Goal: Task Accomplishment & Management: Use online tool/utility

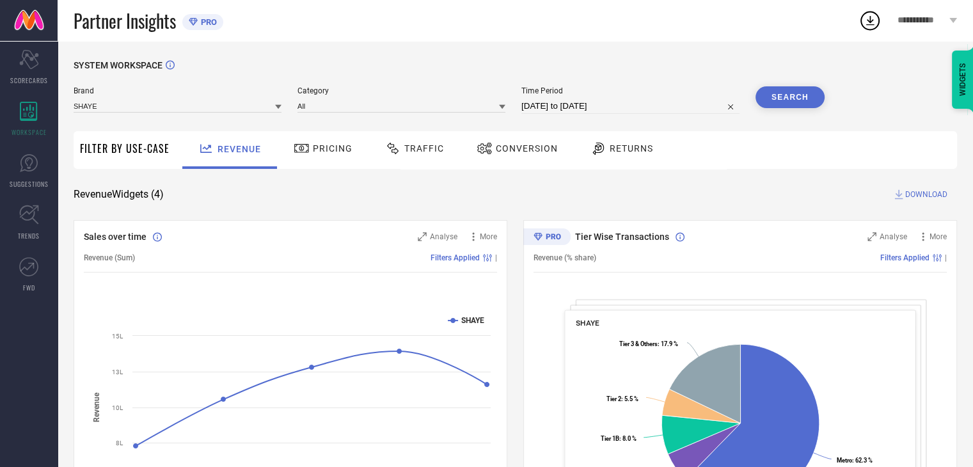
click at [497, 150] on span "Conversion" at bounding box center [527, 148] width 62 height 10
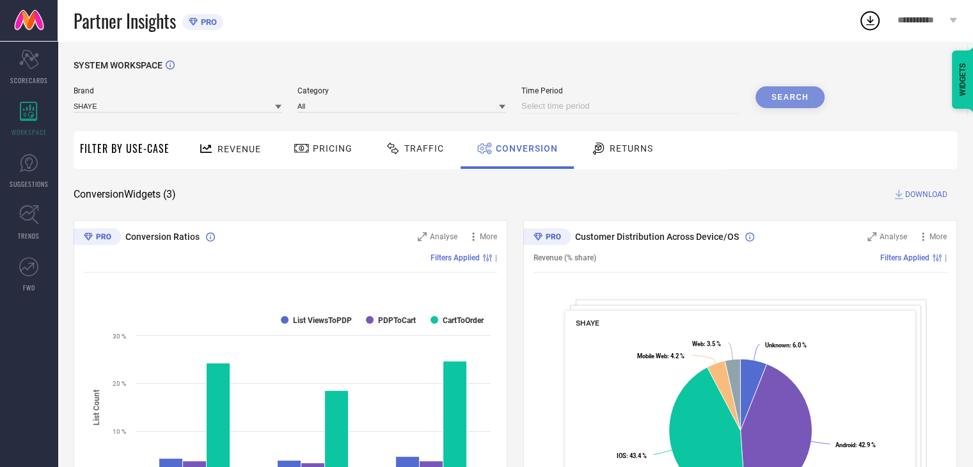
click at [415, 150] on span "Traffic" at bounding box center [424, 148] width 40 height 10
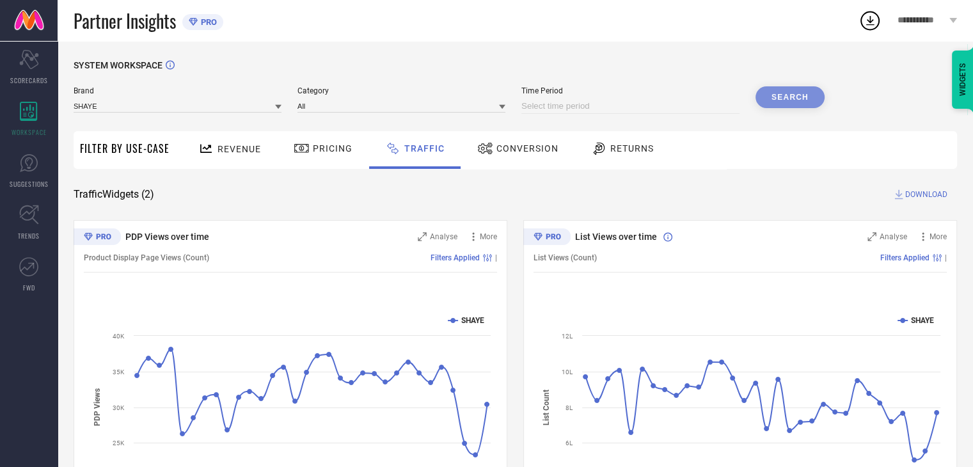
scroll to position [93, 0]
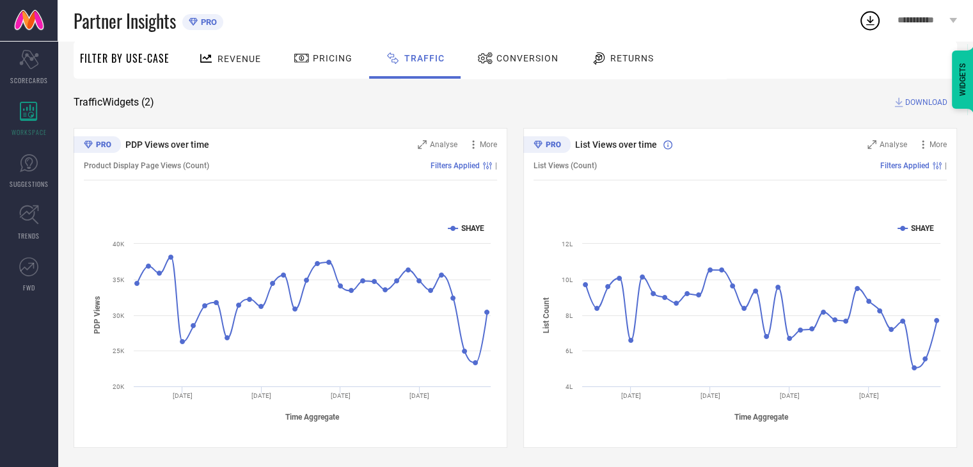
click at [512, 62] on span "Conversion" at bounding box center [528, 58] width 62 height 10
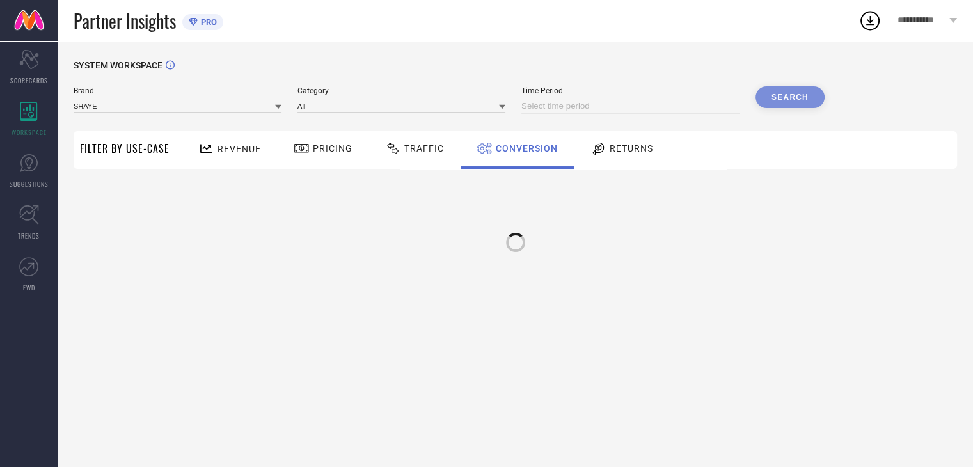
scroll to position [0, 0]
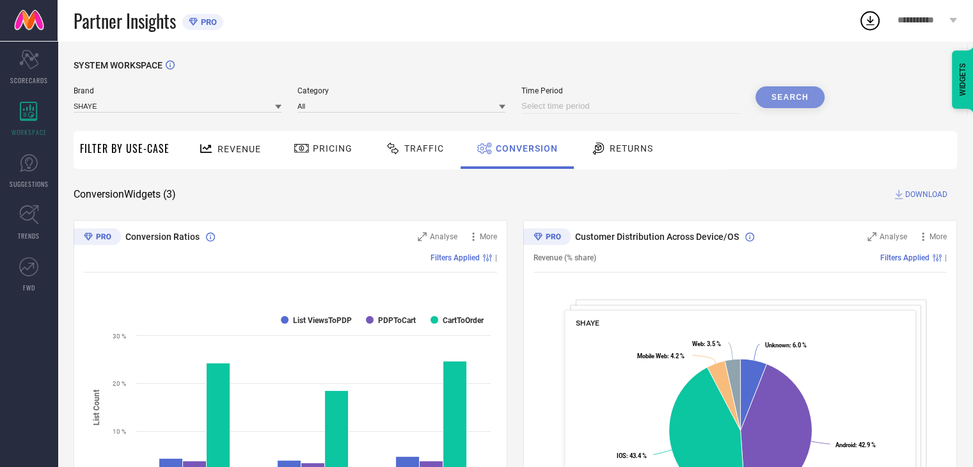
click at [584, 106] on input at bounding box center [631, 106] width 218 height 15
select select "7"
select select "2025"
select select "8"
select select "2025"
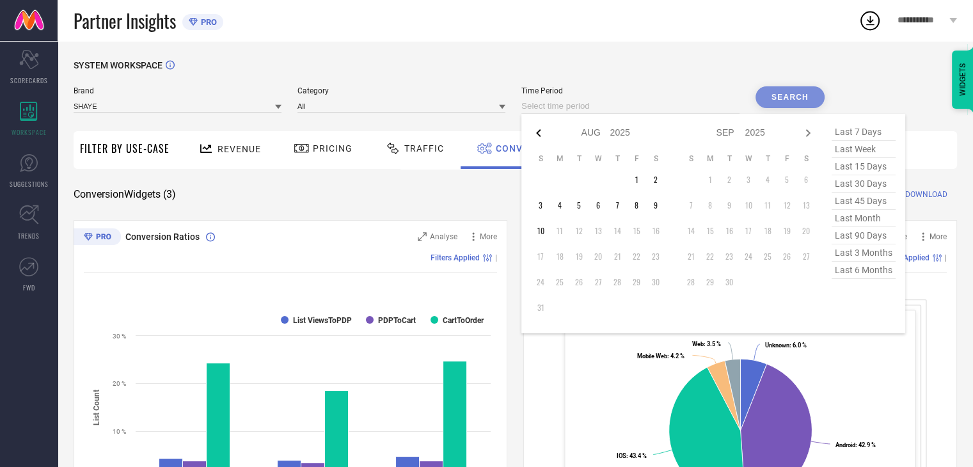
click at [539, 131] on icon at bounding box center [538, 132] width 15 height 15
select select "6"
select select "2025"
select select "7"
select select "2025"
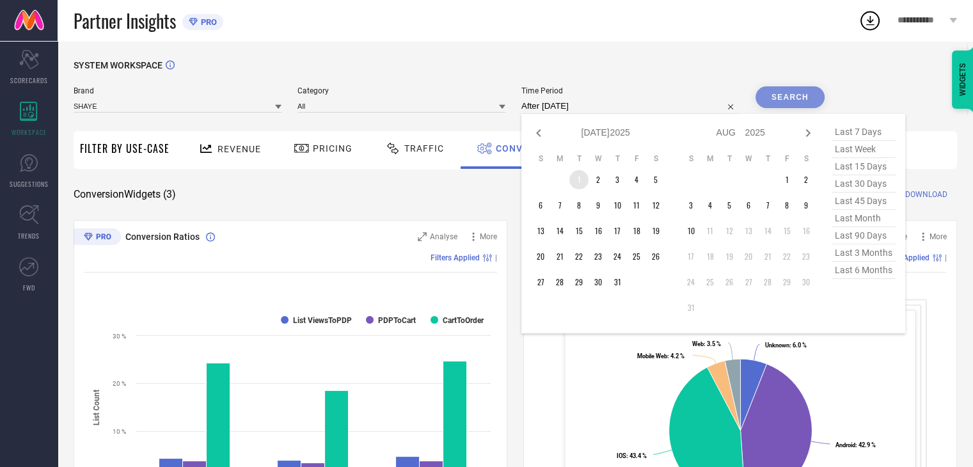
click at [584, 182] on td "1" at bounding box center [579, 179] width 19 height 19
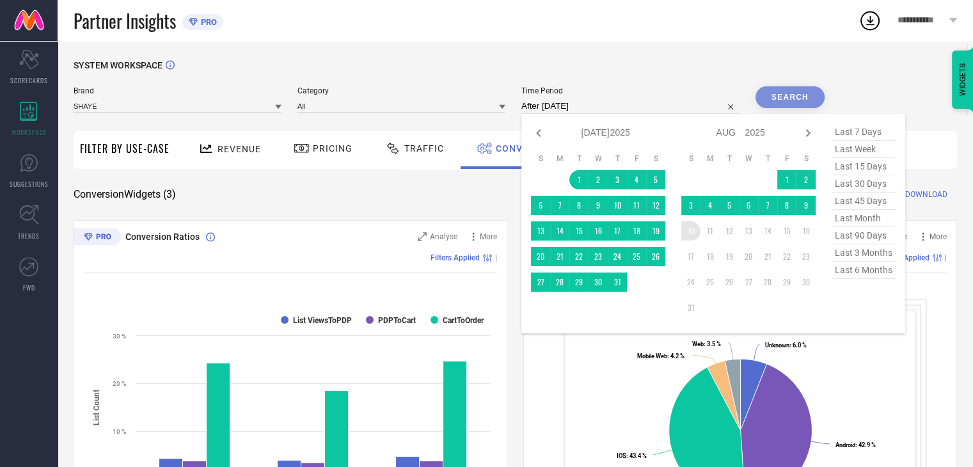
type input "[DATE] to [DATE]"
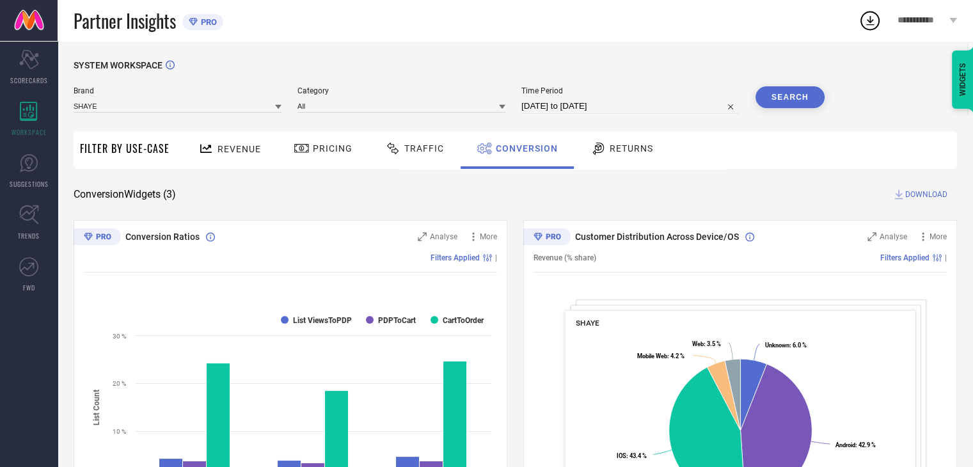
click at [785, 106] on button "Search" at bounding box center [790, 97] width 69 height 22
click at [924, 193] on span "DOWNLOAD" at bounding box center [927, 194] width 42 height 13
